Goal: Task Accomplishment & Management: Use online tool/utility

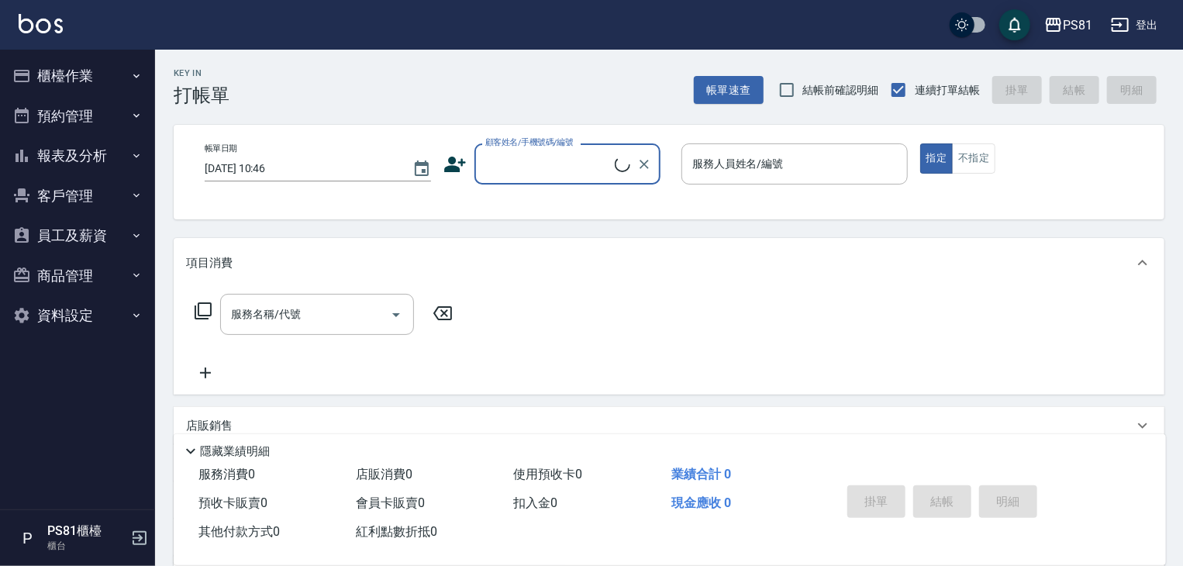
click at [71, 88] on button "櫃檯作業" at bounding box center [77, 76] width 143 height 40
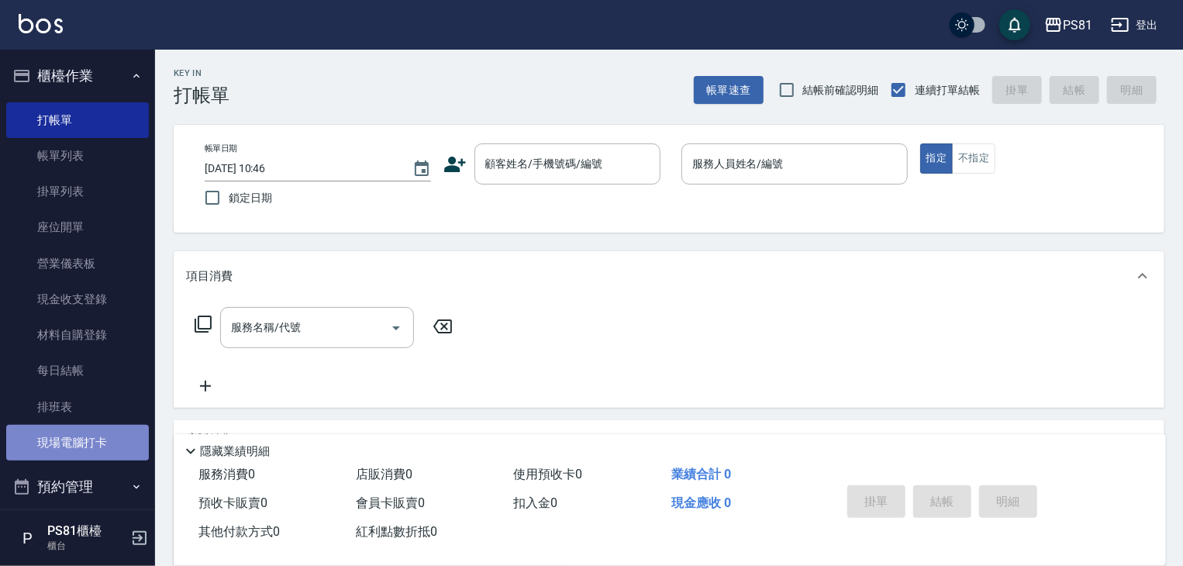
click at [108, 438] on link "現場電腦打卡" at bounding box center [77, 443] width 143 height 36
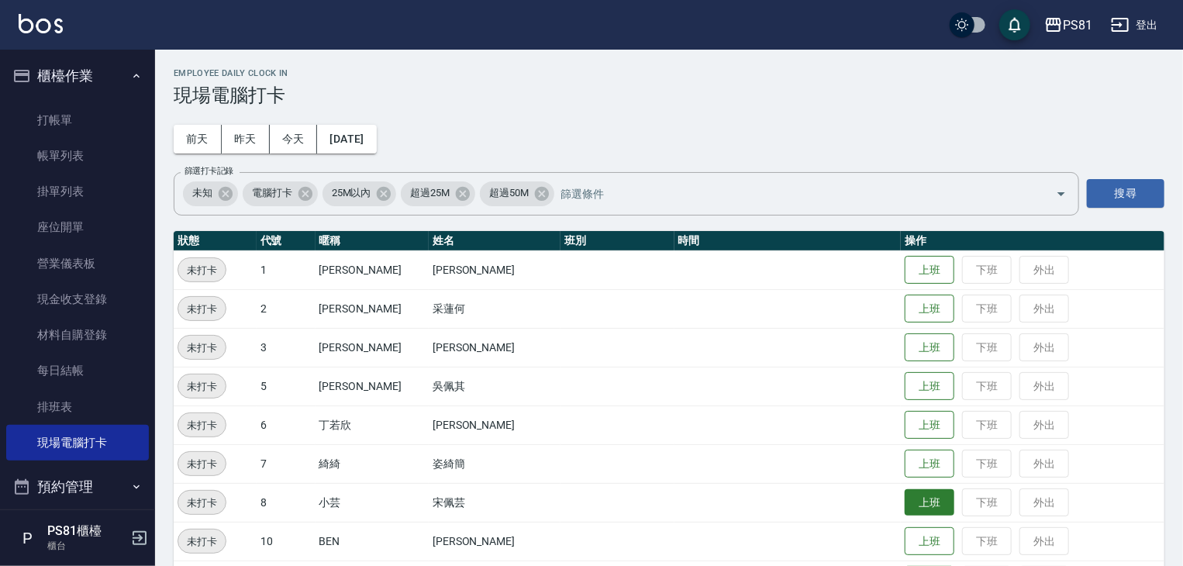
click at [904, 495] on button "上班" at bounding box center [929, 502] width 50 height 27
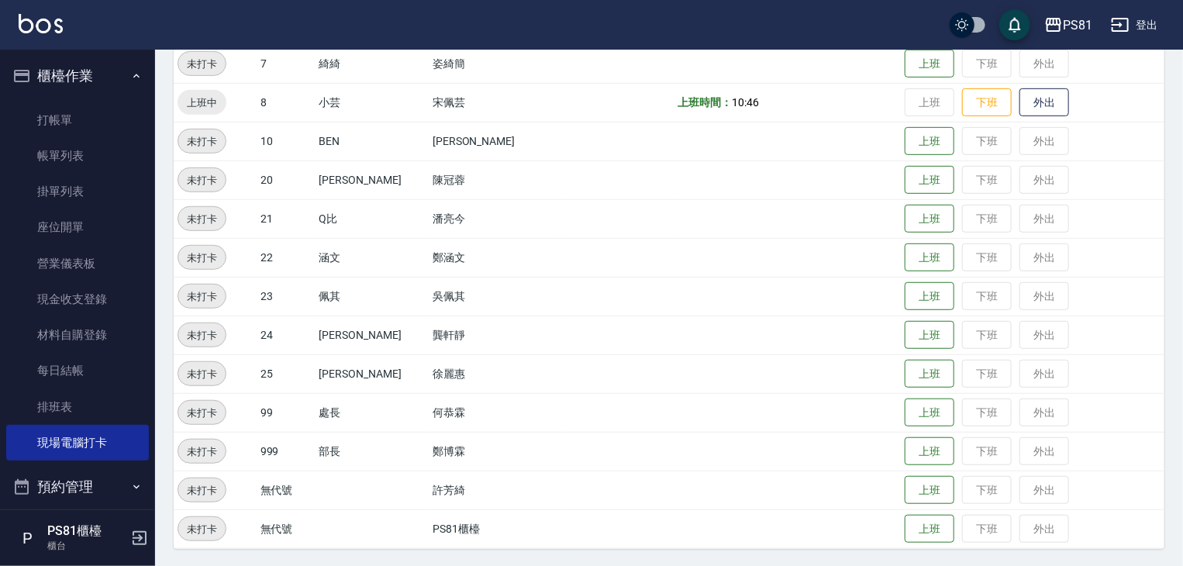
scroll to position [401, 0]
click at [904, 368] on button "上班" at bounding box center [929, 373] width 50 height 27
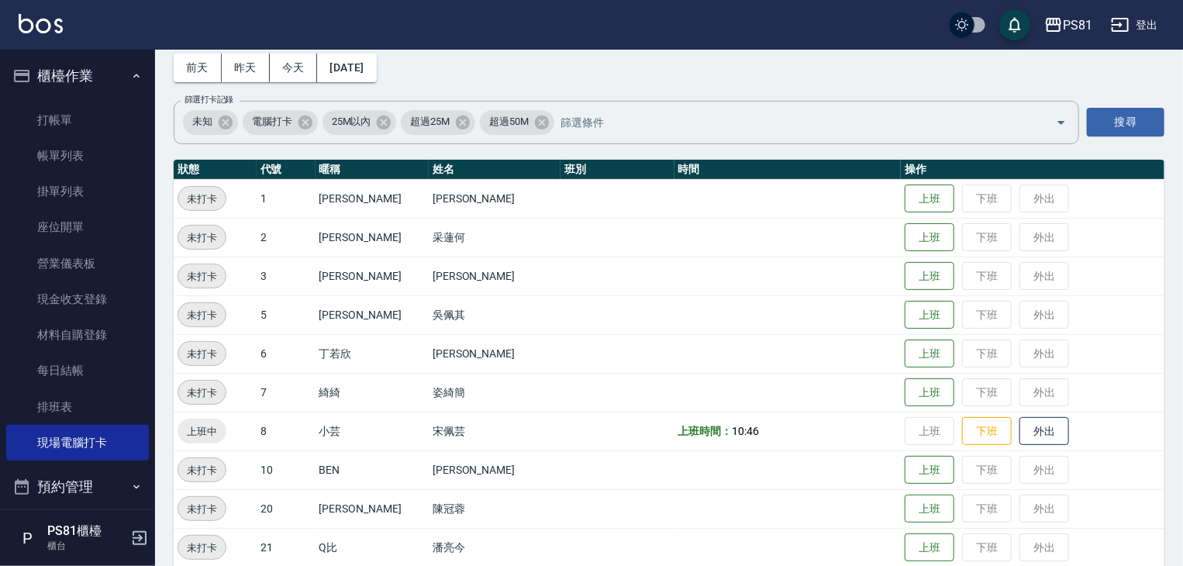
scroll to position [0, 0]
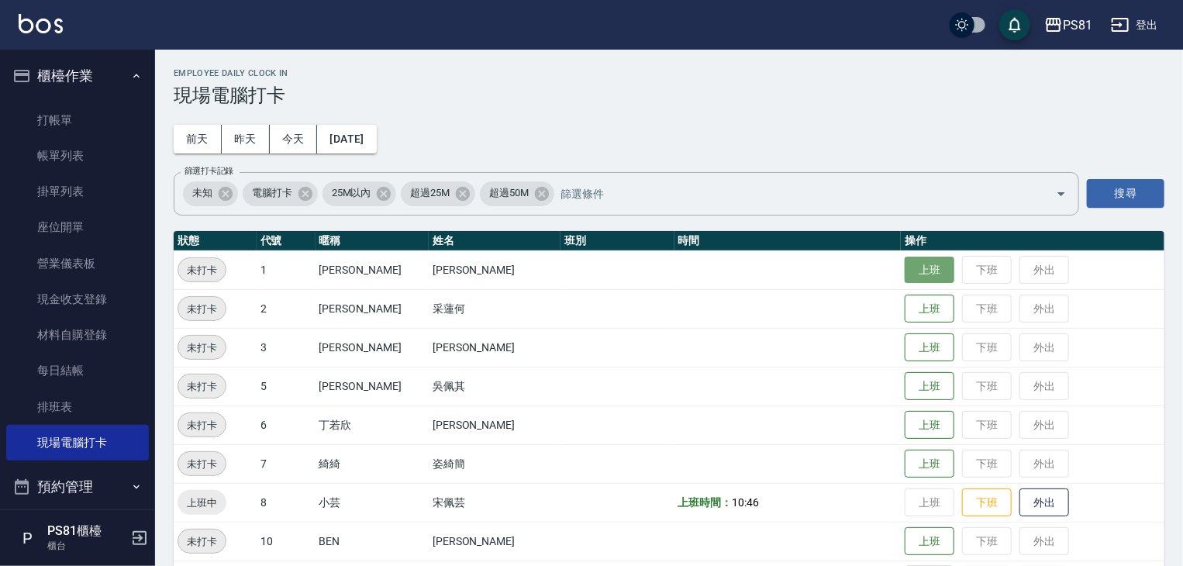
click at [918, 274] on button "上班" at bounding box center [929, 270] width 50 height 27
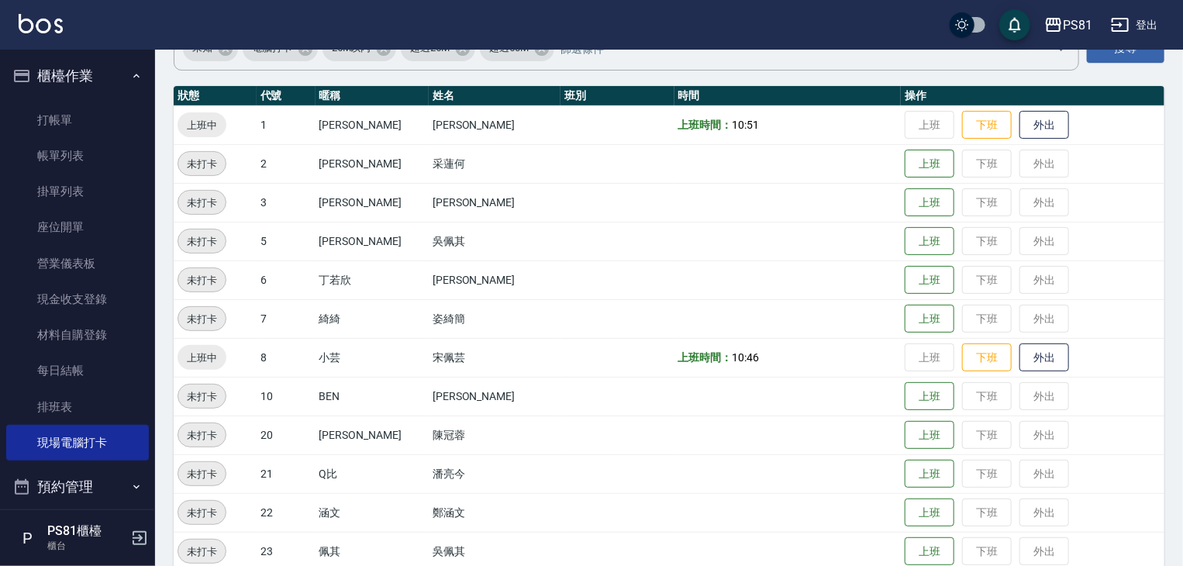
scroll to position [401, 0]
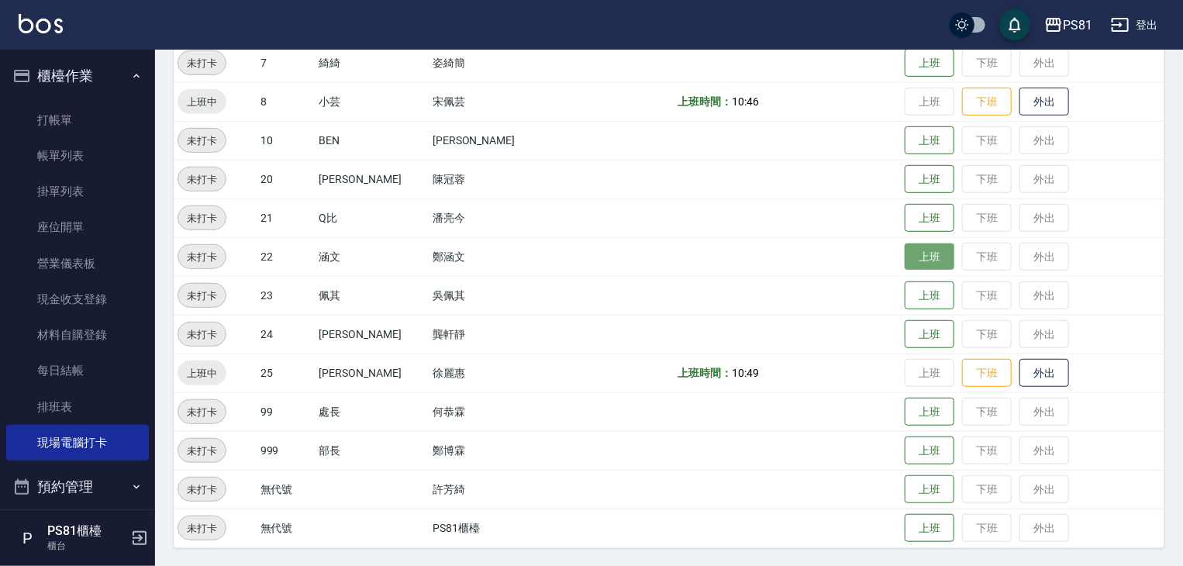
click at [904, 261] on button "上班" at bounding box center [929, 256] width 50 height 27
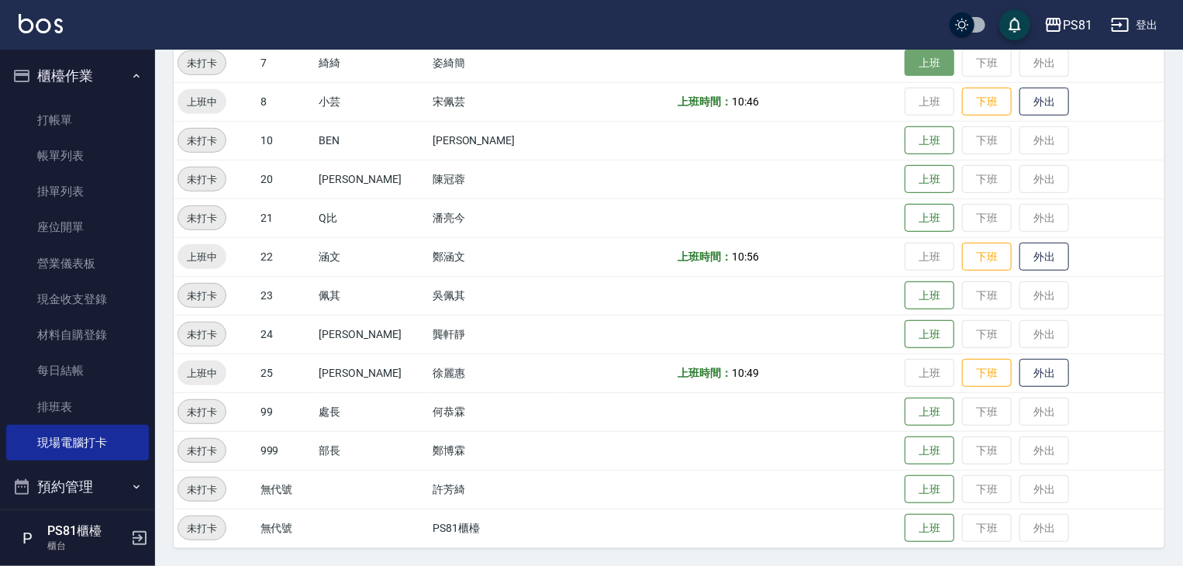
click at [911, 72] on button "上班" at bounding box center [929, 63] width 50 height 27
